Goal: Contribute content: Contribute content

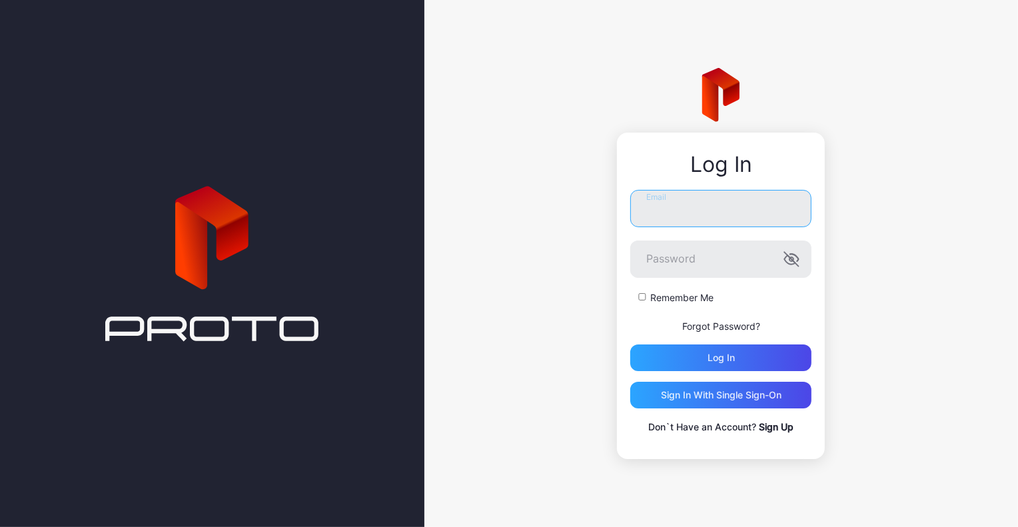
type input "**********"
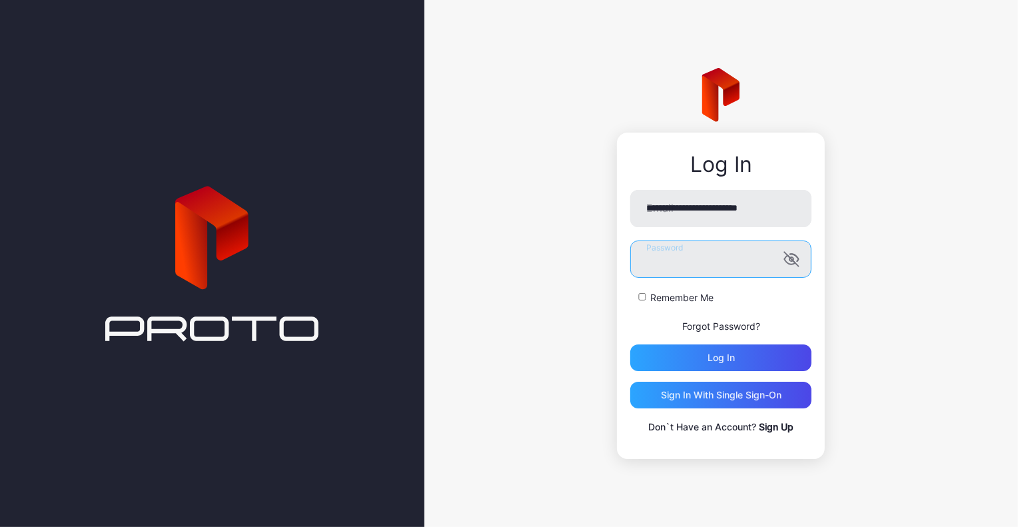
click at [721, 357] on button "Log in" at bounding box center [720, 358] width 181 height 27
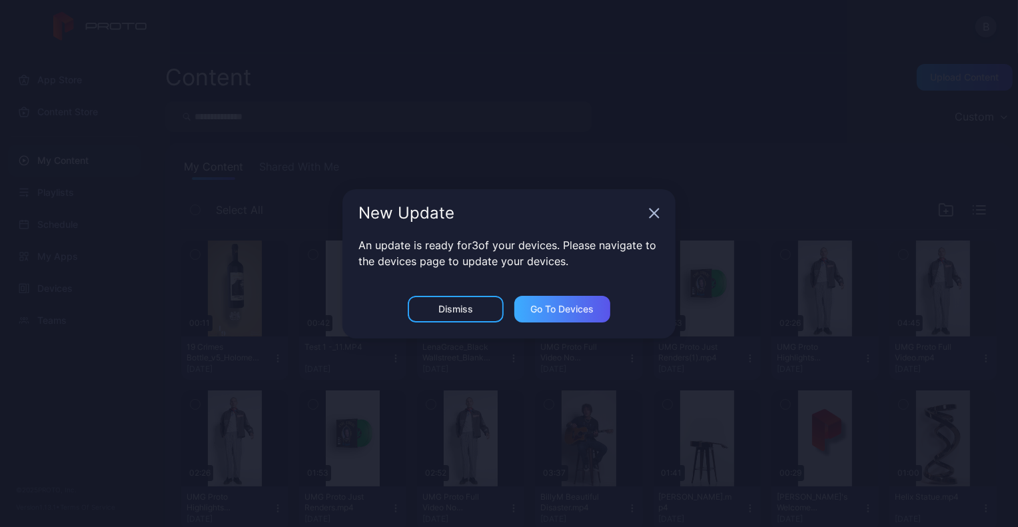
click at [564, 305] on div "Go to devices" at bounding box center [562, 309] width 63 height 11
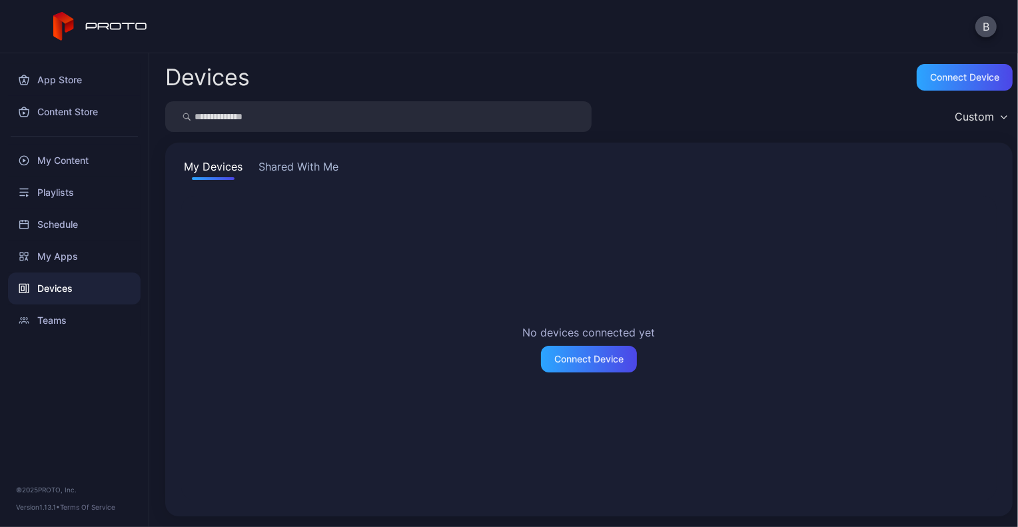
click at [319, 172] on button "Shared With Me" at bounding box center [298, 169] width 85 height 21
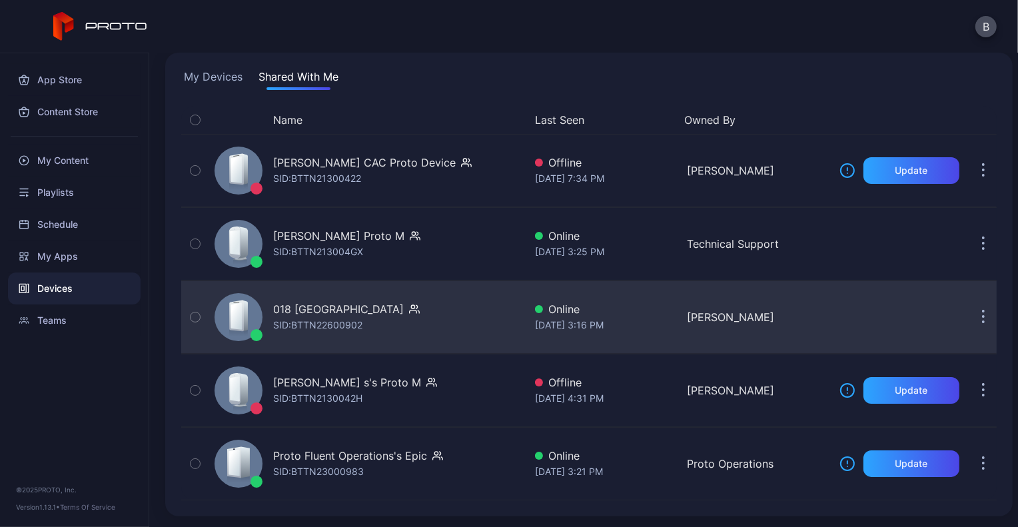
scroll to position [90, 0]
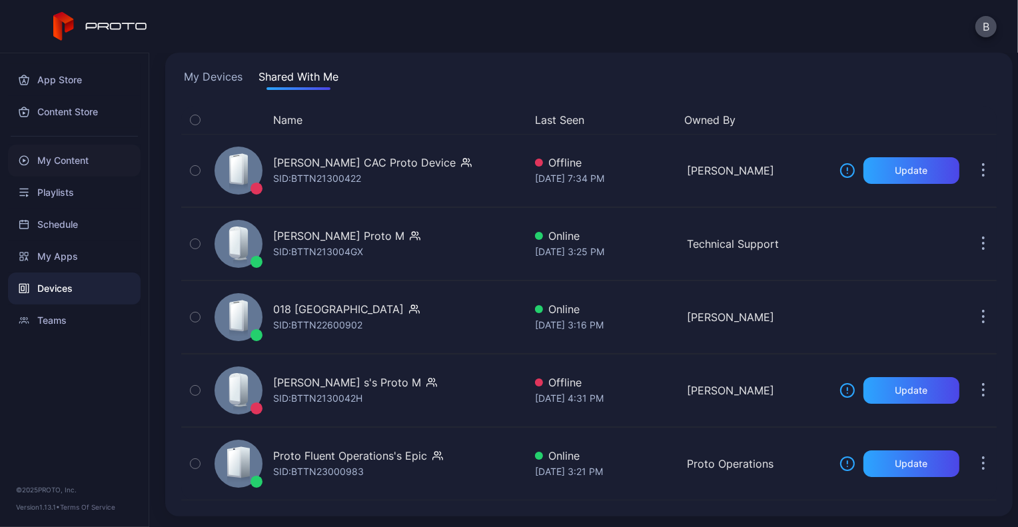
click at [71, 157] on div "My Content" at bounding box center [74, 161] width 133 height 32
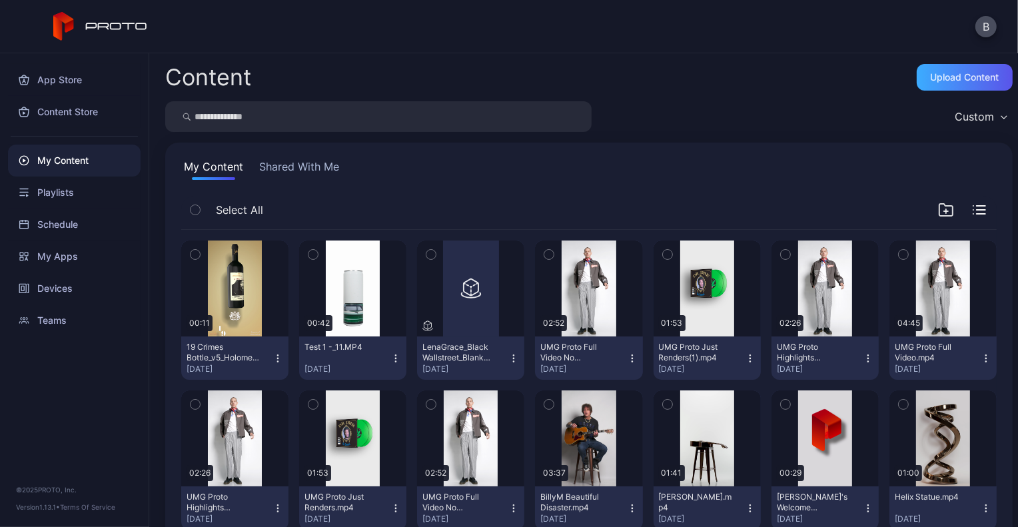
click at [931, 77] on div "Upload Content" at bounding box center [965, 77] width 69 height 11
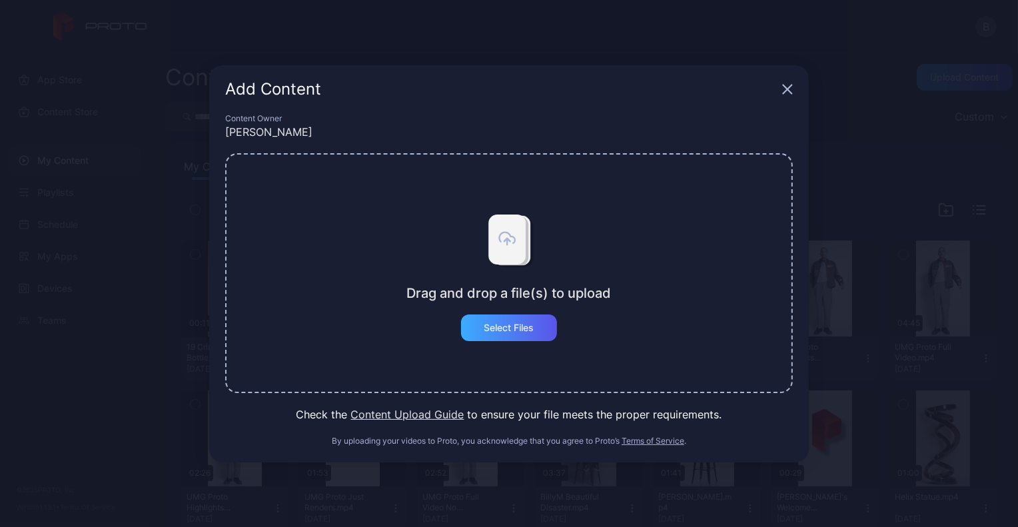
click at [478, 331] on div "Select Files" at bounding box center [509, 328] width 96 height 27
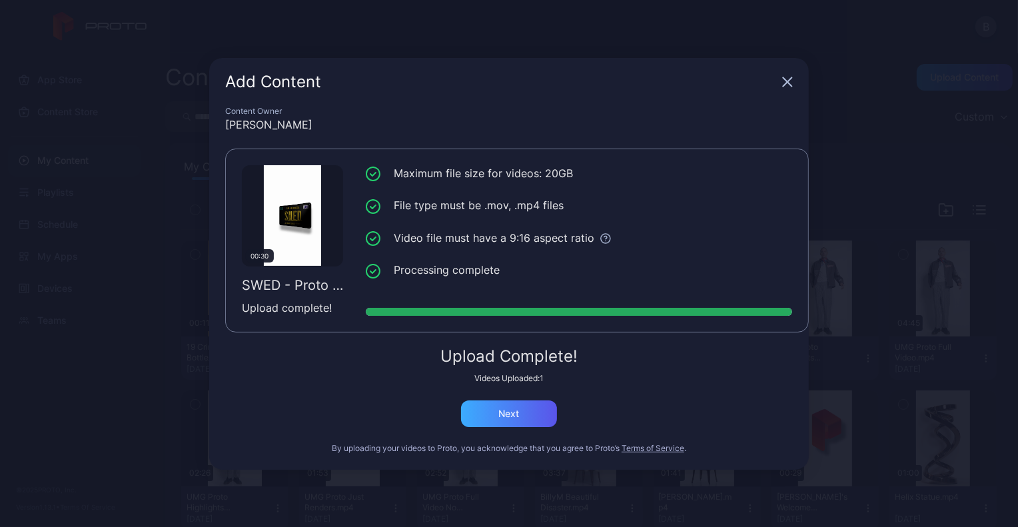
click at [525, 414] on div "Next" at bounding box center [509, 413] width 96 height 27
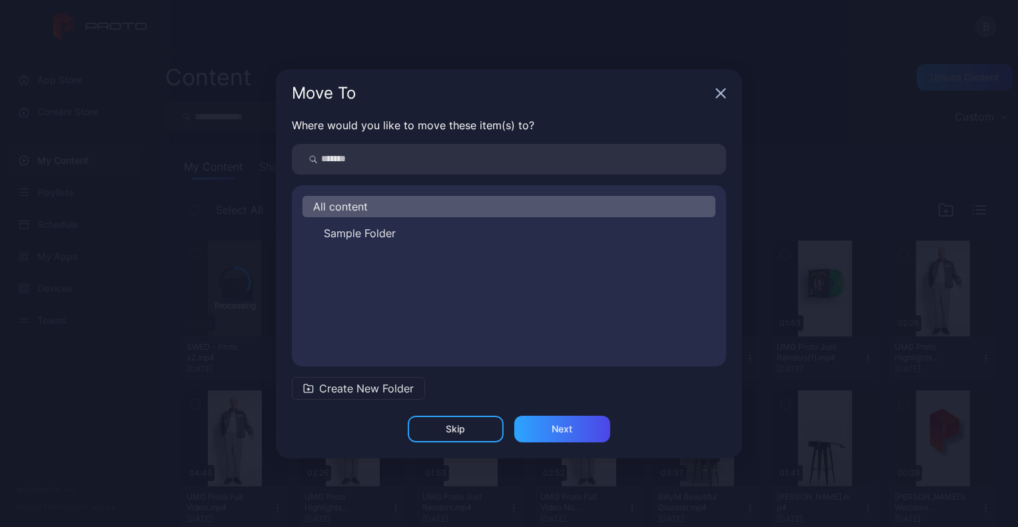
click at [532, 167] on input "search" at bounding box center [509, 159] width 434 height 31
click at [369, 381] on span "Create New Folder" at bounding box center [366, 388] width 95 height 16
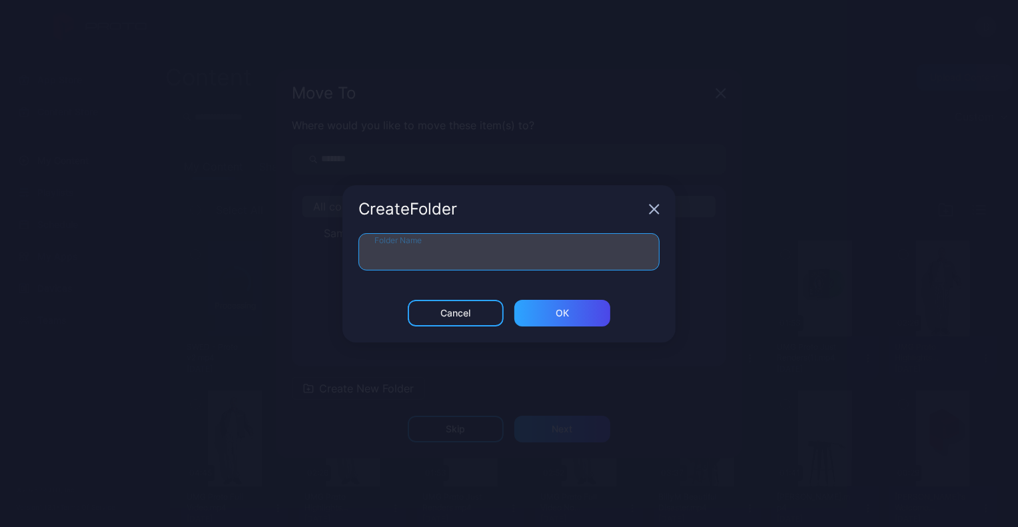
click at [439, 252] on input "Folder Name" at bounding box center [508, 251] width 301 height 37
type input "**********"
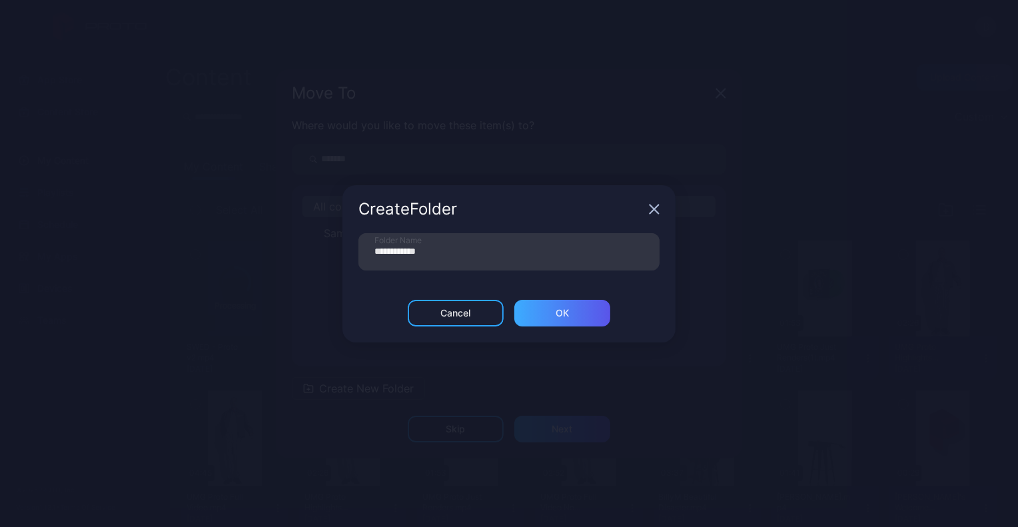
click at [557, 317] on div "ОК" at bounding box center [562, 313] width 13 height 11
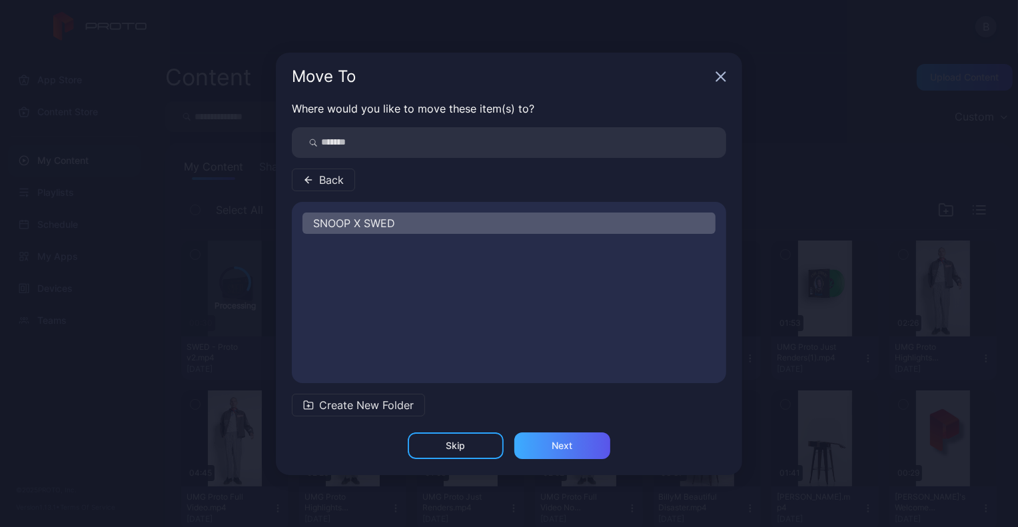
click at [566, 449] on div "Next" at bounding box center [562, 445] width 21 height 11
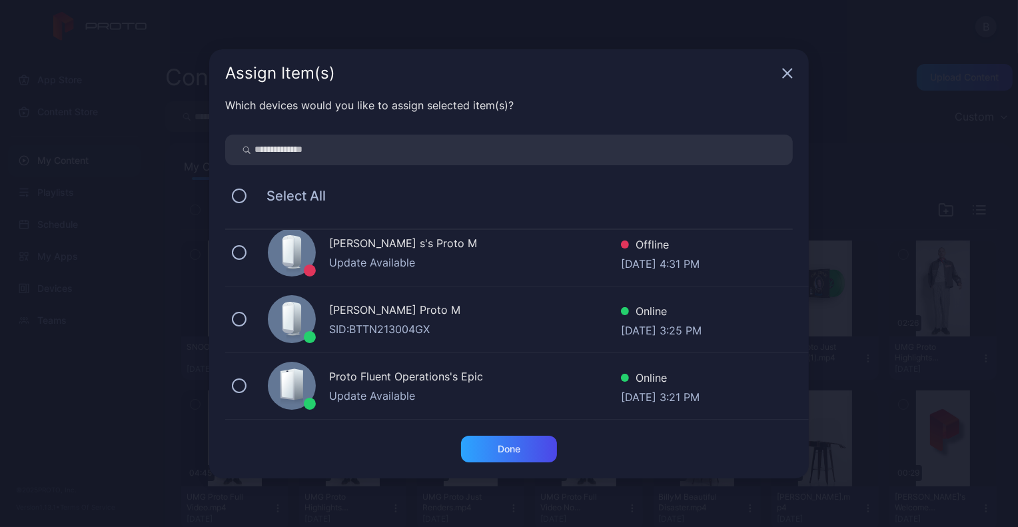
scroll to position [143, 0]
click at [241, 384] on button at bounding box center [239, 385] width 15 height 15
click at [521, 447] on div "Done" at bounding box center [509, 449] width 96 height 27
